Goal: Communication & Community: Connect with others

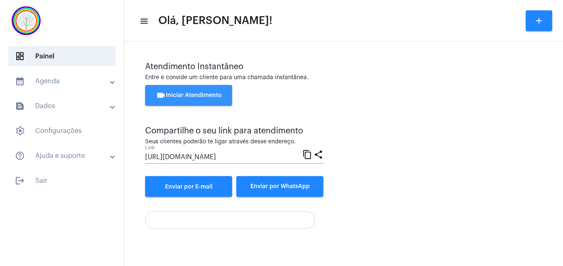
click at [192, 94] on span "videocam Iniciar Atendimento" at bounding box center [189, 95] width 66 height 6
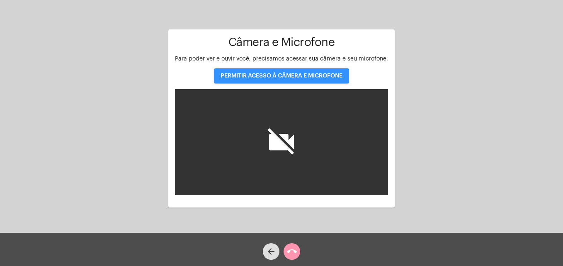
click at [269, 81] on button "PERMITIR ACESSO À CÂMERA E MICROFONE" at bounding box center [281, 75] width 135 height 15
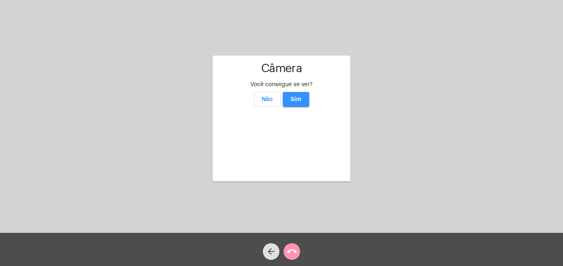
click at [296, 97] on span "Sim" at bounding box center [296, 100] width 11 height 6
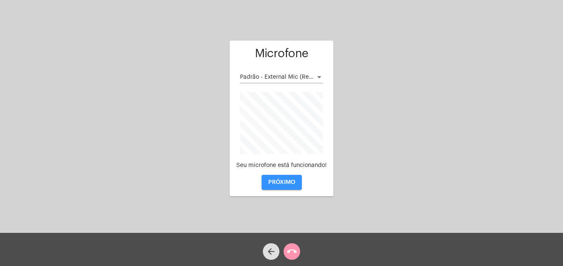
click at [282, 183] on span "PRÓXIMO" at bounding box center [281, 183] width 27 height 6
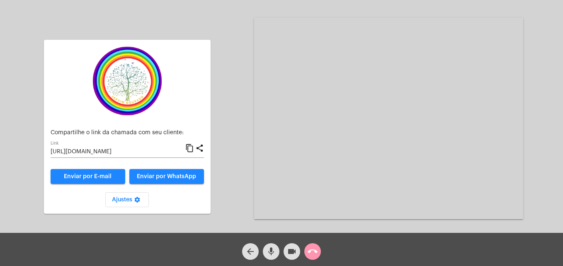
click at [189, 150] on mat-icon "content_copy" at bounding box center [189, 149] width 9 height 10
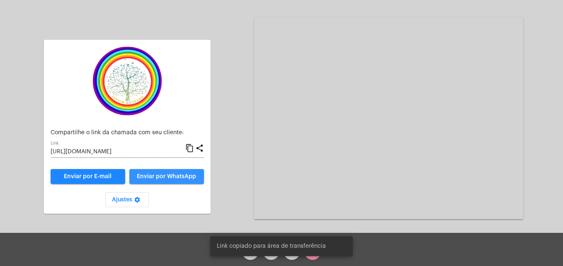
click at [183, 177] on span "Enviar por WhatsApp" at bounding box center [166, 177] width 59 height 6
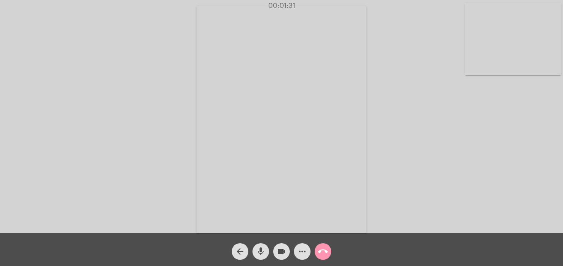
click at [483, 62] on video at bounding box center [513, 39] width 96 height 72
click at [246, 208] on video at bounding box center [357, 118] width 302 height 227
click at [392, 228] on div "Acessando Câmera e Microfone..." at bounding box center [387, 118] width 269 height 231
click at [395, 225] on div "Acessando Câmera e Microfone..." at bounding box center [387, 118] width 269 height 231
